Goal: Task Accomplishment & Management: Manage account settings

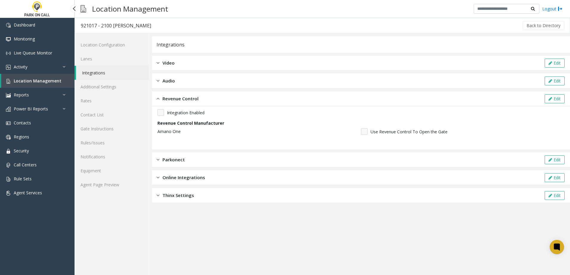
click at [23, 76] on link "Location Management" at bounding box center [37, 81] width 73 height 14
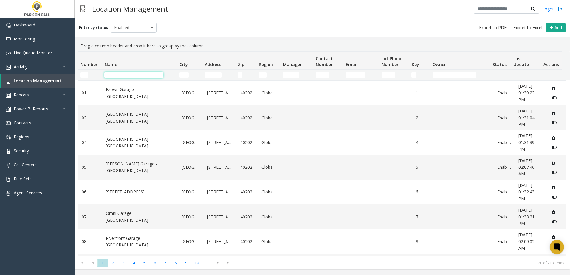
click at [143, 77] on input "Name Filter" at bounding box center [133, 75] width 59 height 6
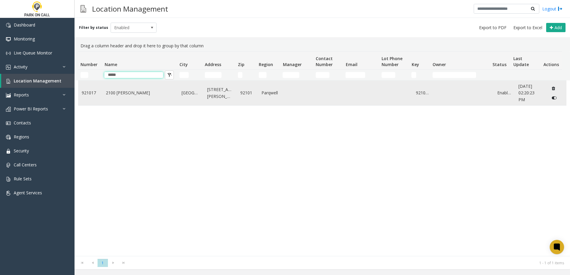
type input "*****"
click at [135, 90] on link "2100 [PERSON_NAME]" at bounding box center [140, 93] width 69 height 7
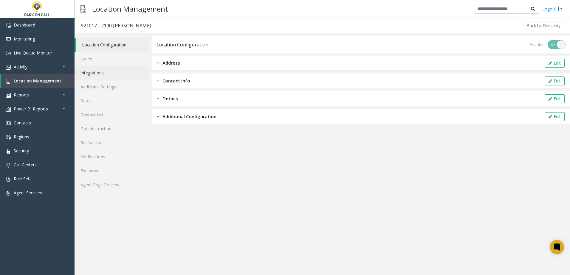
click at [119, 73] on link "Integrations" at bounding box center [112, 73] width 74 height 14
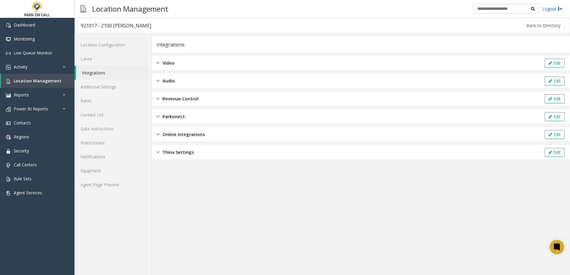
click at [179, 96] on span "Revenue Control" at bounding box center [180, 98] width 36 height 7
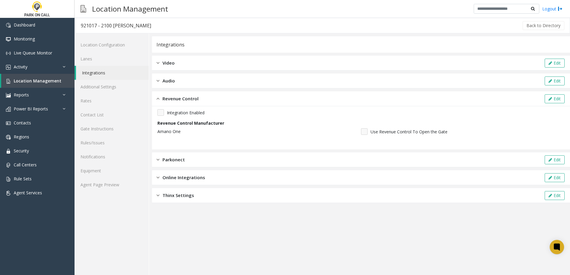
click at [188, 179] on span "Online Integrations" at bounding box center [183, 177] width 43 height 7
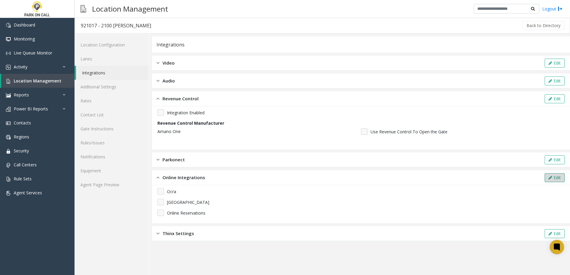
click at [553, 180] on button "Edit" at bounding box center [555, 177] width 20 height 9
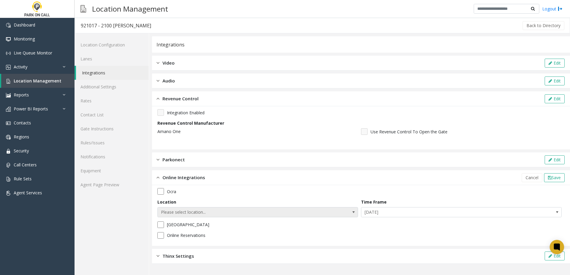
click at [208, 210] on span "Please select location..." at bounding box center [238, 213] width 160 height 10
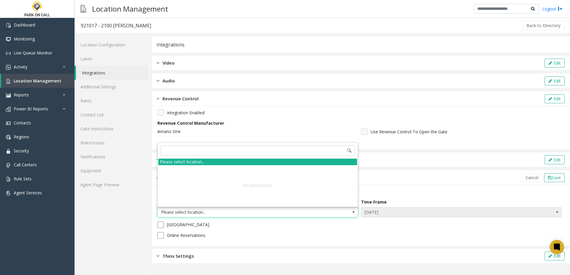
click at [412, 214] on span "[DATE]" at bounding box center [441, 213] width 160 height 10
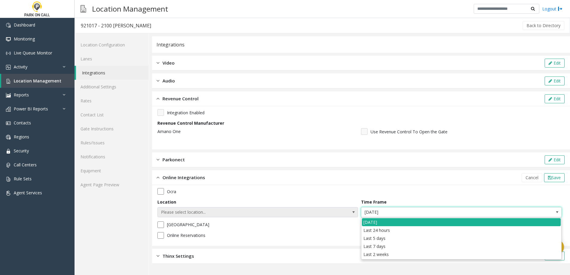
click at [303, 209] on span "Please select location..." at bounding box center [238, 213] width 160 height 10
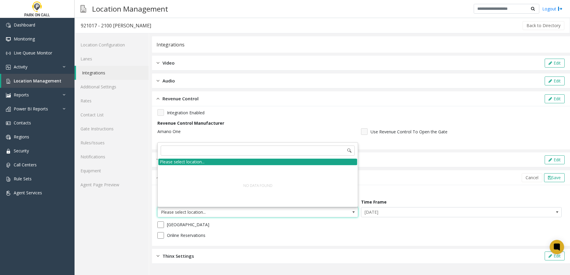
click at [176, 163] on div "Please select location..." at bounding box center [257, 162] width 199 height 7
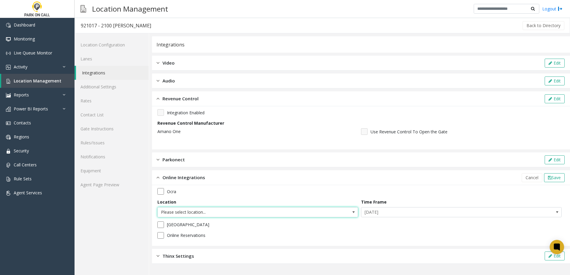
click at [303, 210] on span "Please select location..." at bounding box center [238, 213] width 160 height 10
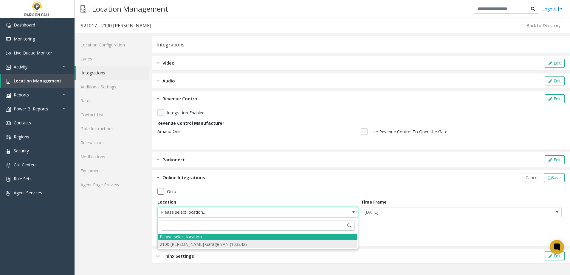
click at [234, 247] on li "2100 [PERSON_NAME] Garage SAN (103242)" at bounding box center [257, 245] width 199 height 8
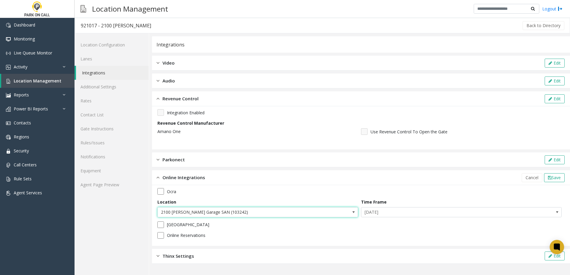
drag, startPoint x: 502, startPoint y: 201, endPoint x: 498, endPoint y: 207, distance: 7.0
click at [499, 205] on div "Time Frame [DATE]" at bounding box center [463, 208] width 204 height 18
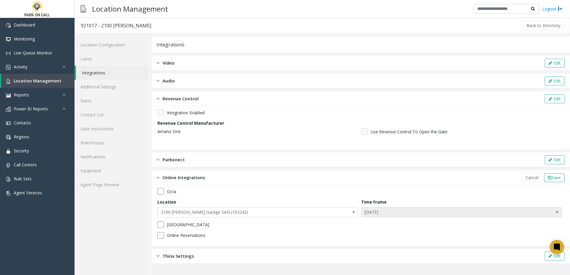
click at [491, 214] on span "[DATE]" at bounding box center [441, 213] width 160 height 10
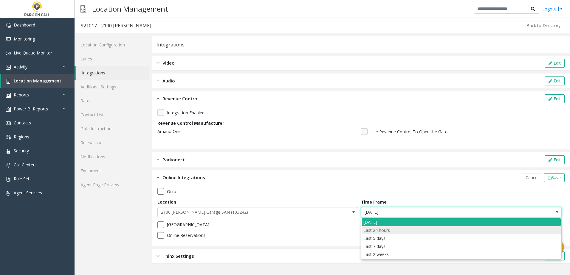
click at [390, 234] on hours "Last 24 hours" at bounding box center [461, 231] width 199 height 8
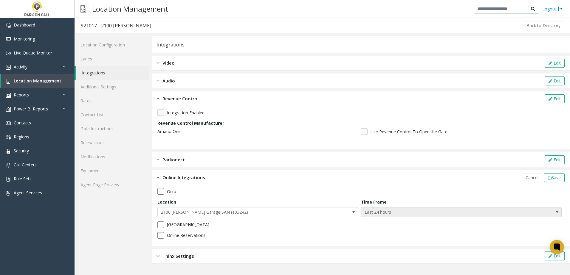
click at [404, 211] on span "Last 24 hours" at bounding box center [441, 213] width 160 height 10
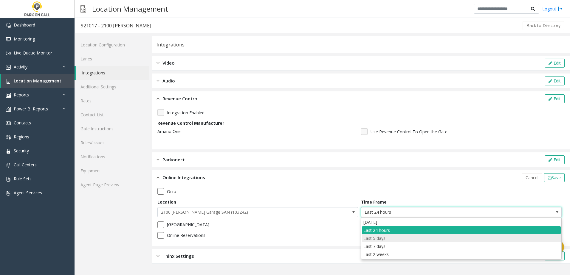
click at [387, 238] on days "Last 5 days" at bounding box center [461, 239] width 199 height 8
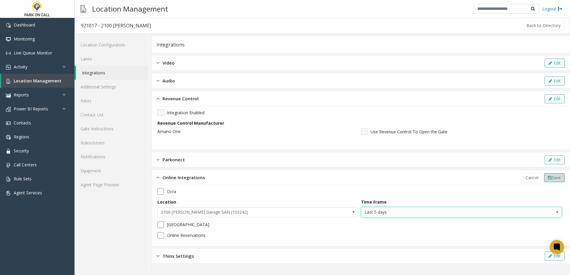
click at [561, 180] on button "Save" at bounding box center [554, 177] width 21 height 9
